Goal: Task Accomplishment & Management: Complete application form

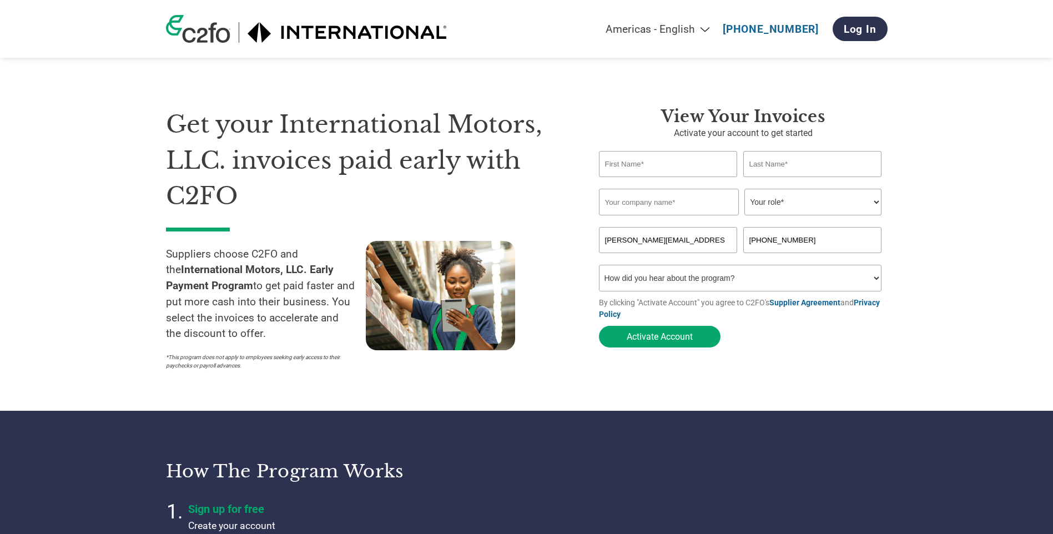
click at [623, 165] on input "text" at bounding box center [668, 164] width 139 height 26
type input "[PERSON_NAME]"
type input "Casper"
type input "Pump Technology Solutions LLC"
click at [873, 207] on select "Your role* CFO Controller Credit Manager Finance Director Treasurer CEO Preside…" at bounding box center [813, 202] width 137 height 27
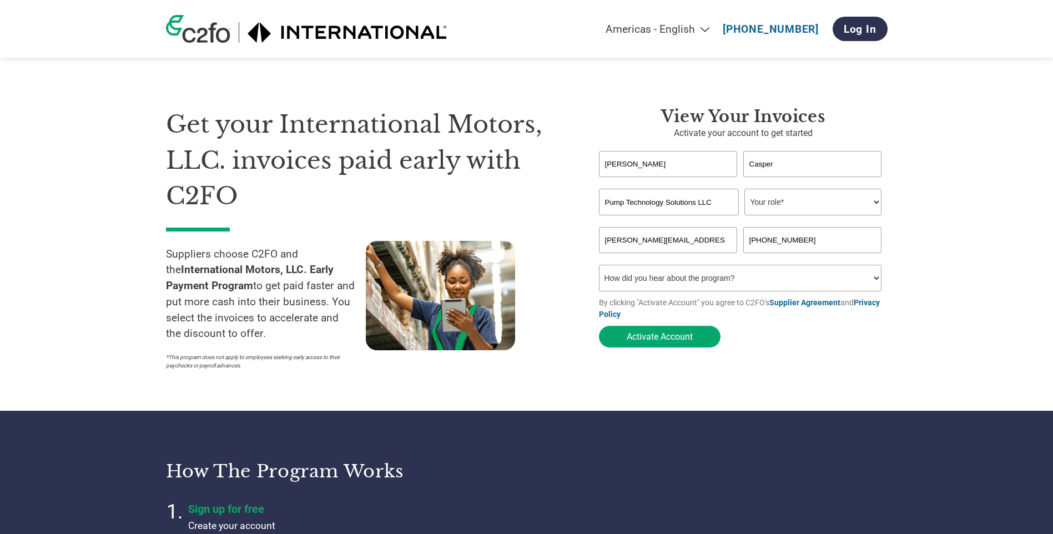
select select "FINANCE_DIRECTOR"
click at [745, 190] on select "Your role* CFO Controller Credit Manager Finance Director Treasurer CEO Preside…" at bounding box center [813, 202] width 137 height 27
click at [810, 250] on input "[PHONE_NUMBER]" at bounding box center [812, 240] width 139 height 26
drag, startPoint x: 765, startPoint y: 244, endPoint x: 805, endPoint y: 241, distance: 40.1
click at [805, 241] on input "[PHONE_NUMBER]" at bounding box center [812, 240] width 139 height 26
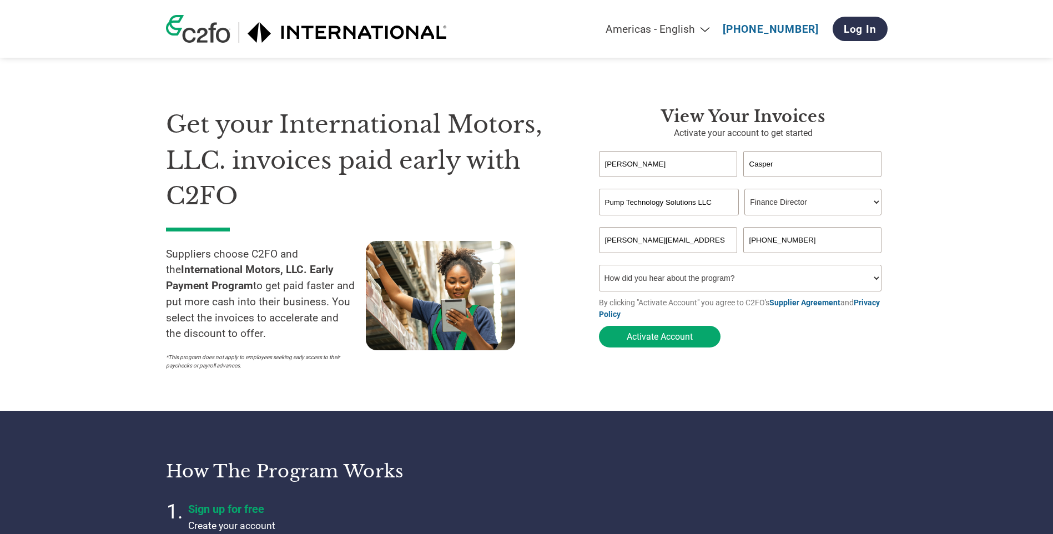
type input "[PHONE_NUMBER]"
click at [702, 286] on select "How did you hear about the program? Received a letter Email Social Media Online…" at bounding box center [740, 278] width 283 height 27
select select "Email"
click at [599, 268] on select "How did you hear about the program? Received a letter Email Social Media Online…" at bounding box center [740, 278] width 283 height 27
click at [656, 335] on button "Activate Account" at bounding box center [660, 337] width 122 height 22
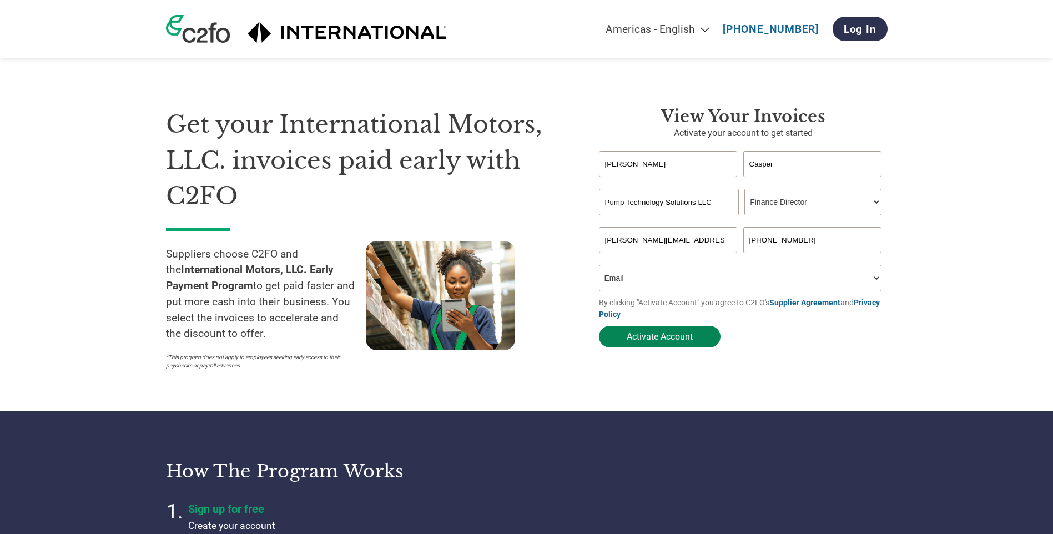
click at [685, 343] on button "Activate Account" at bounding box center [660, 337] width 122 height 22
click at [707, 343] on button "Activate Account" at bounding box center [660, 337] width 122 height 22
click at [852, 253] on input "[PHONE_NUMBER]" at bounding box center [812, 240] width 139 height 26
click at [777, 245] on input "[PHONE_NUMBER]" at bounding box center [812, 240] width 139 height 26
type input "[PHONE_NUMBER]"
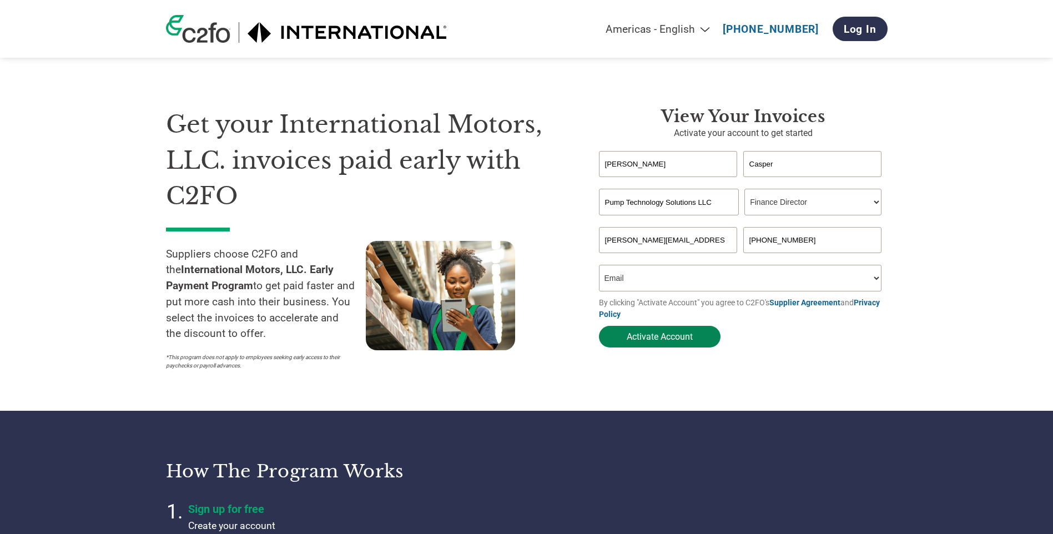
click at [699, 342] on button "Activate Account" at bounding box center [660, 337] width 122 height 22
click at [684, 339] on button "Activate Account" at bounding box center [660, 337] width 122 height 22
click at [786, 209] on select "Your role* CFO Controller Credit Manager Finance Director Treasurer CEO Preside…" at bounding box center [813, 202] width 137 height 27
click at [786, 208] on select "Your role* CFO Controller Credit Manager Finance Director Treasurer CEO Preside…" at bounding box center [813, 202] width 137 height 27
click at [701, 217] on div "Invalid company name or company name is too long" at bounding box center [743, 221] width 289 height 12
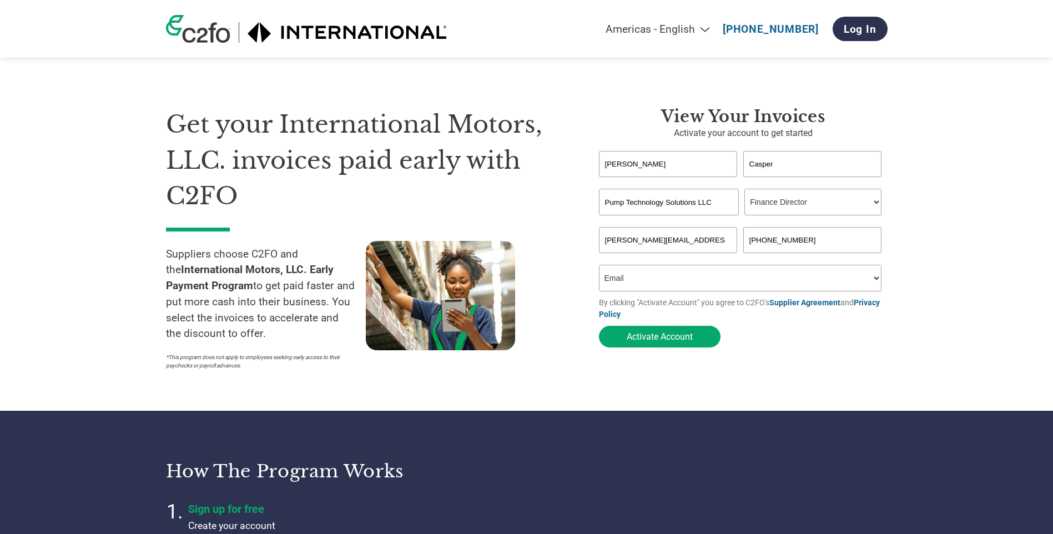
click at [712, 206] on input "Pump Technology Solutions LLC" at bounding box center [669, 202] width 140 height 27
click at [699, 288] on select "How did you hear about the program? Received a letter Email Social Media Online…" at bounding box center [740, 278] width 283 height 27
click at [679, 340] on button "Activate Account" at bounding box center [660, 337] width 122 height 22
click at [1003, 33] on header "Americas - English Américas - Español [GEOGRAPHIC_DATA] - Português [GEOGRAPHIC…" at bounding box center [526, 29] width 1053 height 58
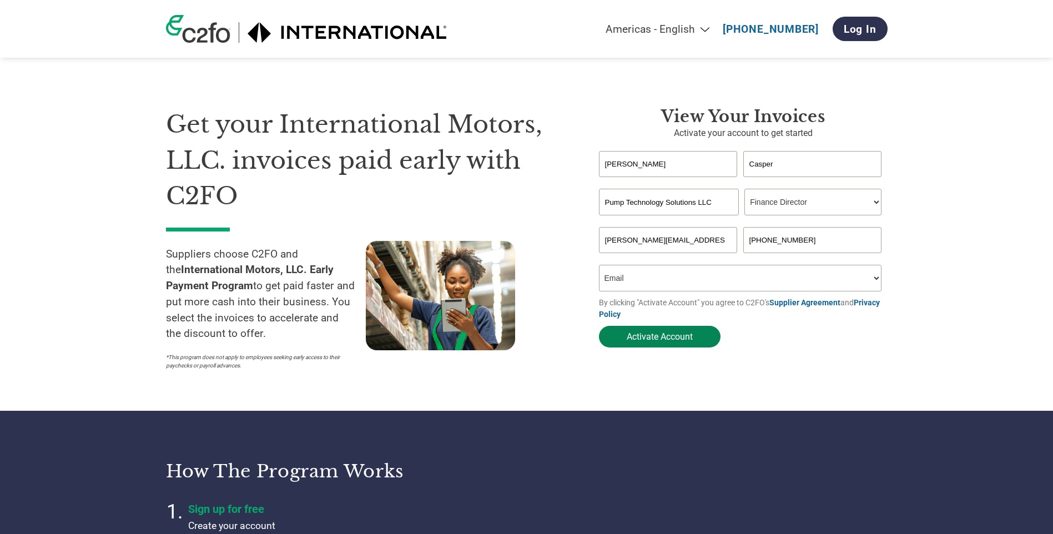
click at [694, 343] on button "Activate Account" at bounding box center [660, 337] width 122 height 22
click at [665, 338] on button "Activate Account" at bounding box center [660, 337] width 122 height 22
click at [948, 306] on section "Get your International Motors, LLC. invoices paid early with C2FO Suppliers cho…" at bounding box center [526, 227] width 1053 height 366
click at [669, 339] on button "Activate Account" at bounding box center [660, 337] width 122 height 22
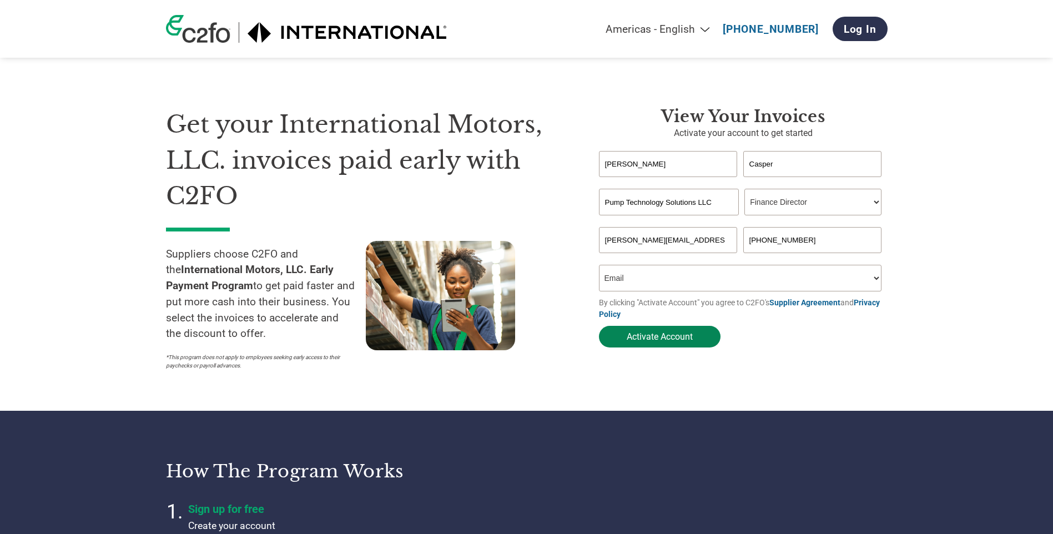
click at [670, 339] on button "Activate Account" at bounding box center [660, 337] width 122 height 22
click at [575, 118] on div "Get your International Motors, LLC. invoices paid early with C2FO Suppliers cho…" at bounding box center [374, 241] width 416 height 269
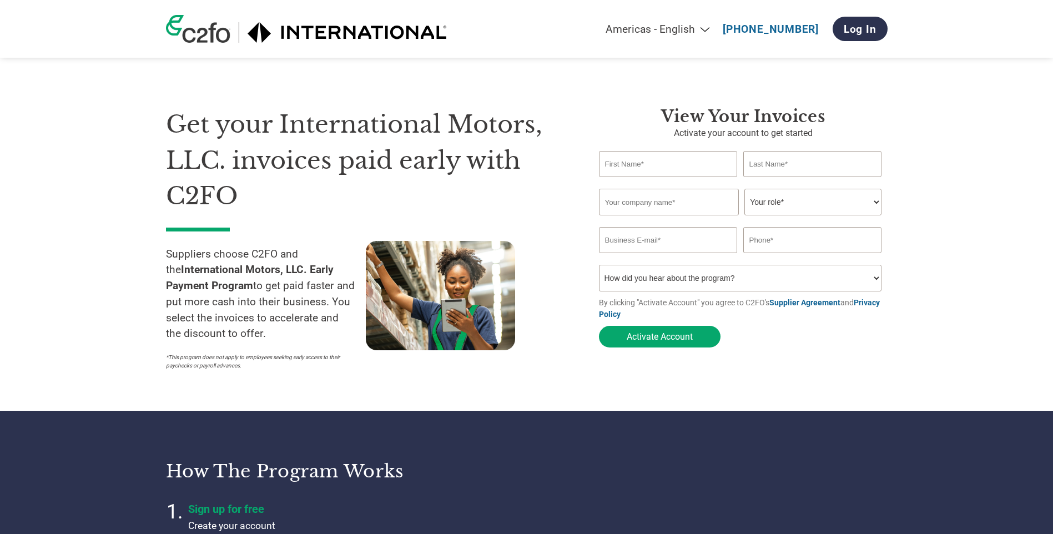
click at [650, 164] on input "text" at bounding box center [668, 164] width 139 height 26
type input "[PERSON_NAME][EMAIL_ADDRESS][PERSON_NAME][DOMAIN_NAME]"
type input "[PHONE_NUMBER]"
click at [685, 168] on input "text" at bounding box center [668, 164] width 139 height 26
type input "[PERSON_NAME]"
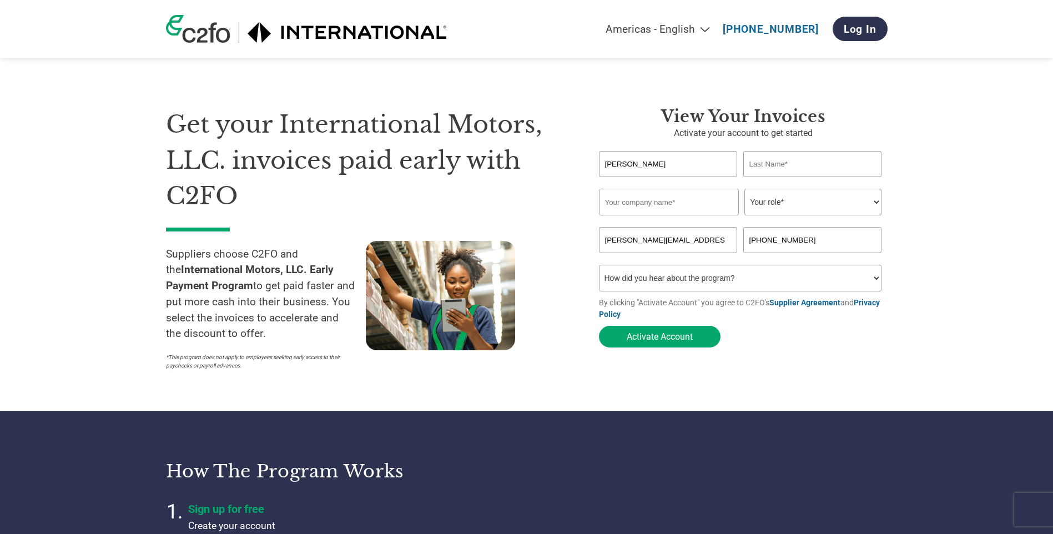
type input "Casper"
type input "Pump Technology Solutions LLC"
drag, startPoint x: 763, startPoint y: 238, endPoint x: 804, endPoint y: 239, distance: 41.1
click at [804, 239] on input "[PHONE_NUMBER]" at bounding box center [812, 240] width 139 height 26
type input "2482341371"
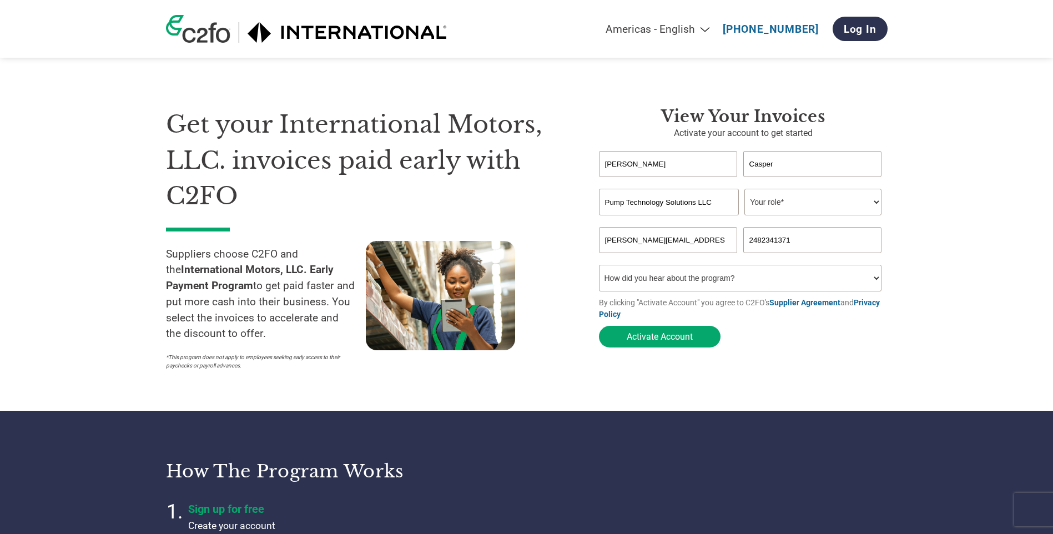
click at [680, 285] on select "How did you hear about the program? Received a letter Email Social Media Online…" at bounding box center [740, 278] width 283 height 27
select select "Received a Letter"
click at [599, 268] on select "How did you hear about the program? Received a letter Email Social Media Online…" at bounding box center [740, 278] width 283 height 27
click at [795, 200] on select "Your role* CFO Controller Credit Manager Finance Director Treasurer CEO Preside…" at bounding box center [813, 202] width 137 height 27
select select "FINANCE_DIRECTOR"
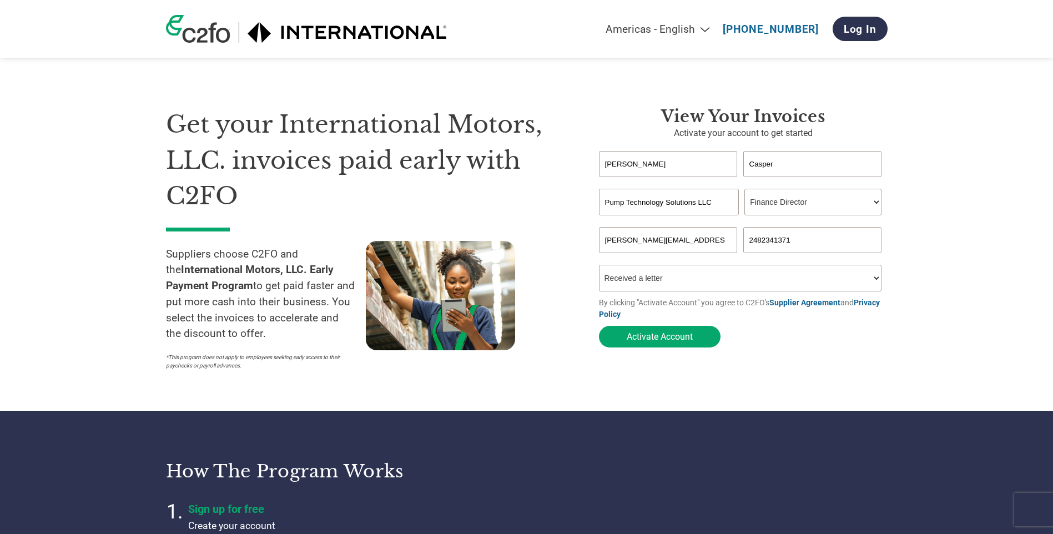
click at [745, 190] on select "Your role* CFO Controller Credit Manager Finance Director Treasurer CEO Preside…" at bounding box center [813, 202] width 137 height 27
click at [681, 340] on button "Activate Account" at bounding box center [660, 337] width 122 height 22
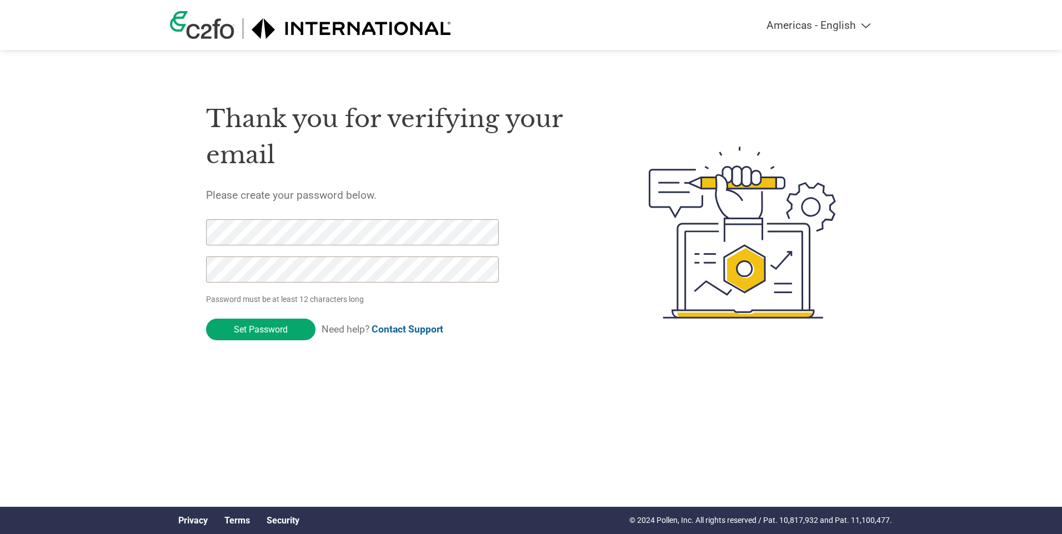
click at [119, 268] on div "Americas - English Américas - Español [GEOGRAPHIC_DATA] - Português Amériques -…" at bounding box center [531, 188] width 1062 height 376
drag, startPoint x: 234, startPoint y: 321, endPoint x: 161, endPoint y: 227, distance: 118.7
click at [161, 227] on div "Americas - English Américas - Español Américas - Português Amériques - Français…" at bounding box center [531, 188] width 1062 height 376
click input "Set Password" at bounding box center [260, 330] width 109 height 22
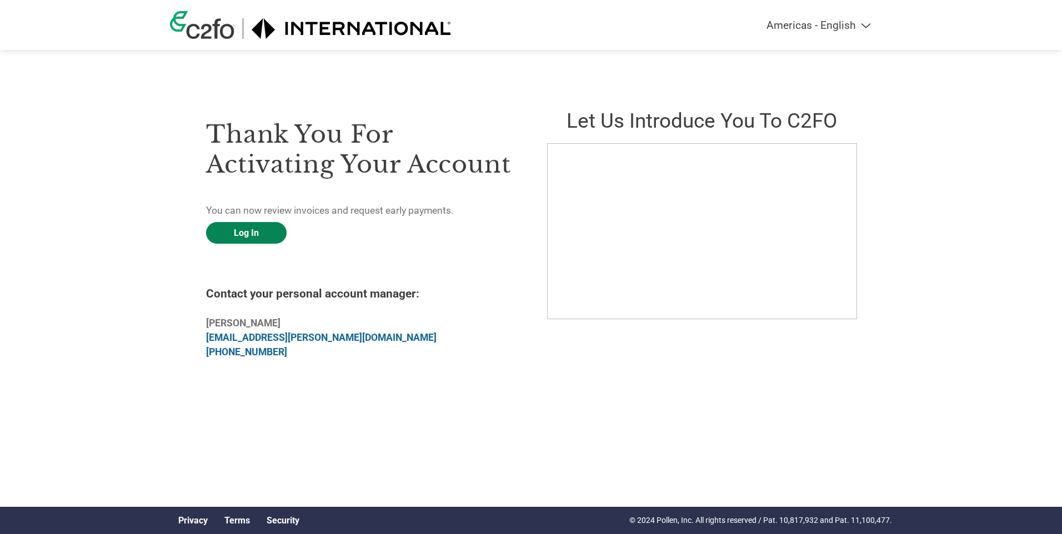
click at [269, 232] on link "Log In" at bounding box center [246, 233] width 81 height 22
